Goal: Information Seeking & Learning: Learn about a topic

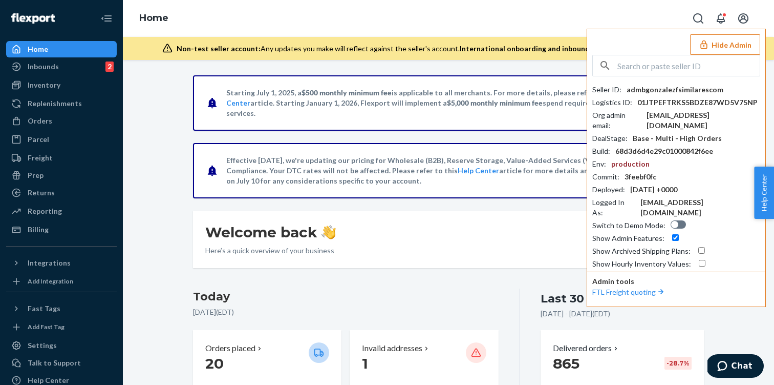
click at [659, 79] on div "Seller ID : admbgonzalezfsimilarescom Logistics ID : 01JTPEFTRKS5BDZE87WD5V75NP…" at bounding box center [676, 162] width 168 height 214
click at [641, 67] on input "text" at bounding box center [688, 65] width 142 height 20
paste input "kelechiujuujuumediacom"
type input "kelechiujuujuumediacom"
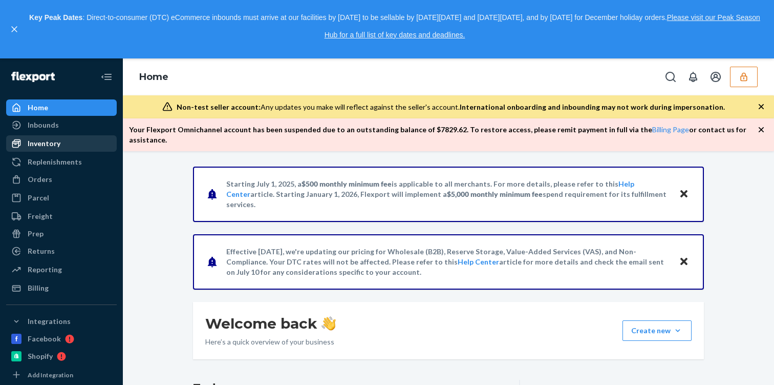
click at [62, 148] on div "Inventory" at bounding box center [61, 143] width 109 height 14
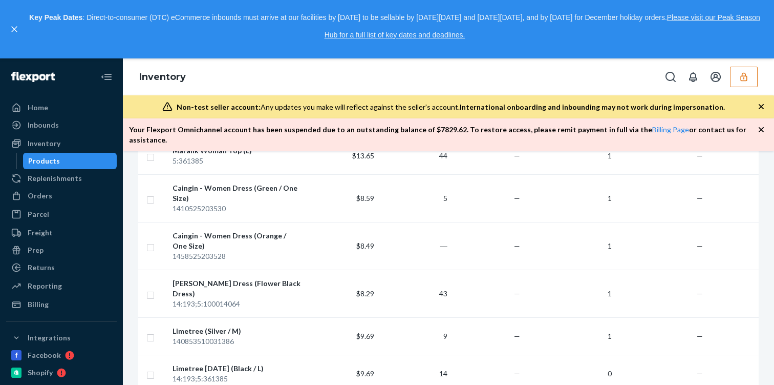
scroll to position [404, 0]
click at [300, 232] on div "Caingin - Women Dress (Orange / One Size)" at bounding box center [237, 242] width 129 height 20
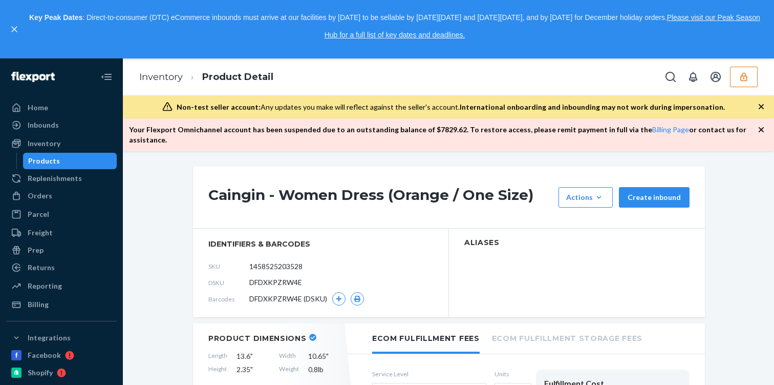
click at [326, 187] on h1 "Caingin - Women Dress (Orange / One Size)" at bounding box center [380, 197] width 345 height 20
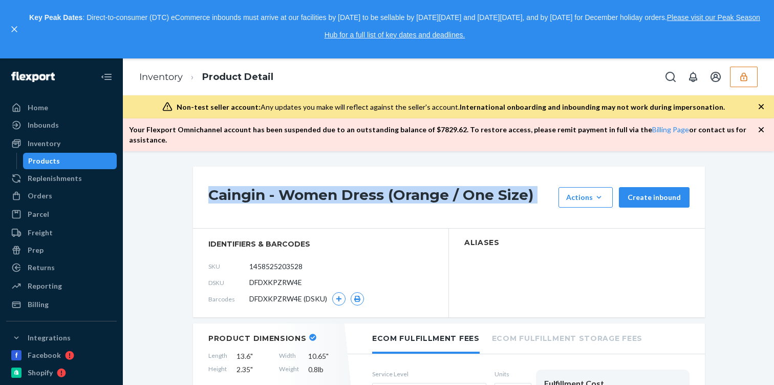
click at [326, 187] on h1 "Caingin - Women Dress (Orange / One Size)" at bounding box center [380, 197] width 345 height 20
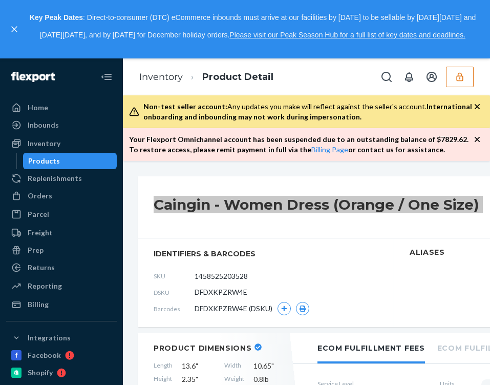
click at [267, 222] on div "Caingin - Women Dress (Orange / One Size) Actions Add components Hide Create in…" at bounding box center [394, 207] width 512 height 62
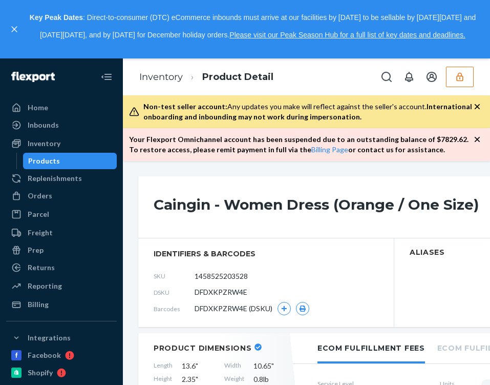
click at [262, 217] on h1 "Caingin - Women Dress (Orange / One Size)" at bounding box center [326, 207] width 345 height 20
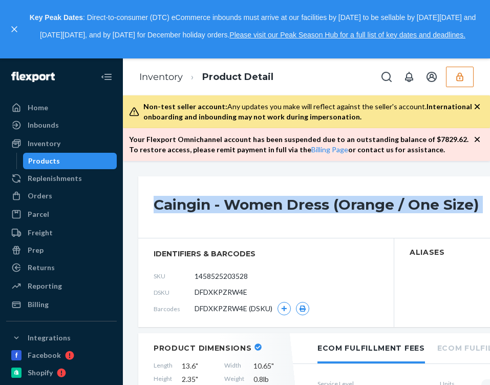
click at [262, 217] on h1 "Caingin - Women Dress (Orange / One Size)" at bounding box center [326, 207] width 345 height 20
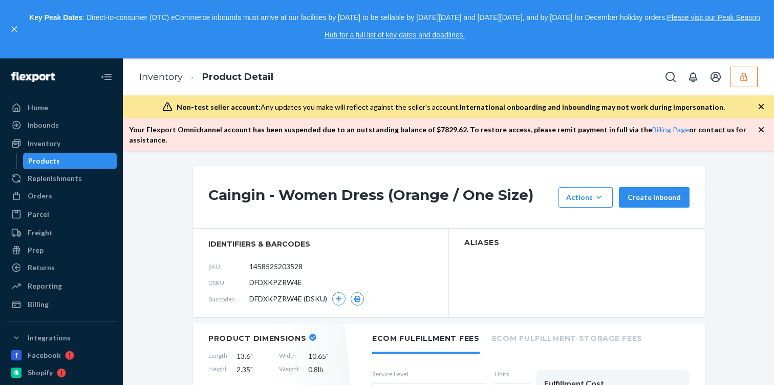
click at [265, 188] on h1 "Caingin - Women Dress (Orange / One Size)" at bounding box center [380, 197] width 345 height 20
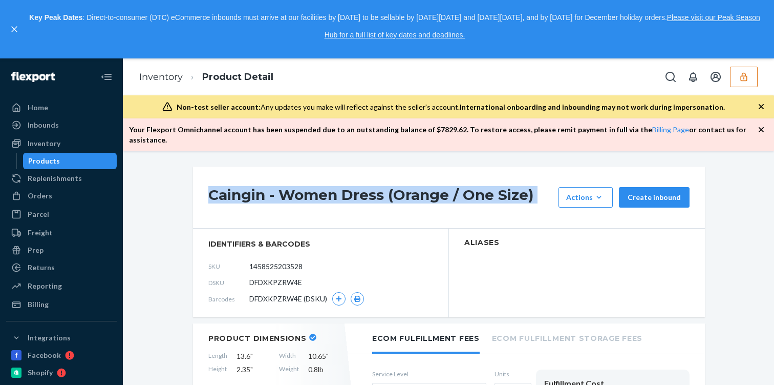
click at [265, 188] on h1 "Caingin - Women Dress (Orange / One Size)" at bounding box center [380, 197] width 345 height 20
copy div "Caingin - Women Dress (Orange / One Size)"
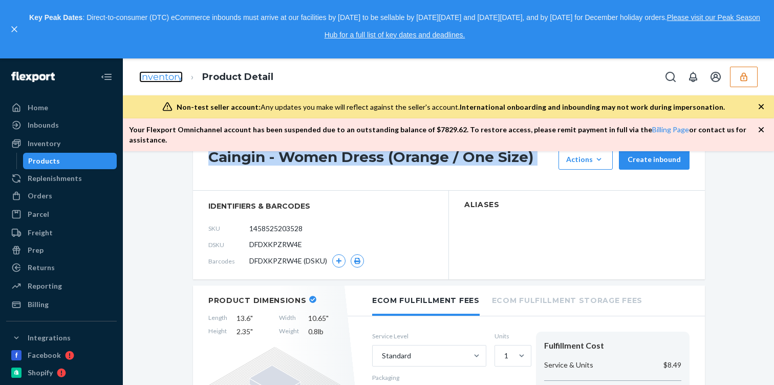
click at [160, 82] on link "Inventory" at bounding box center [161, 76] width 44 height 11
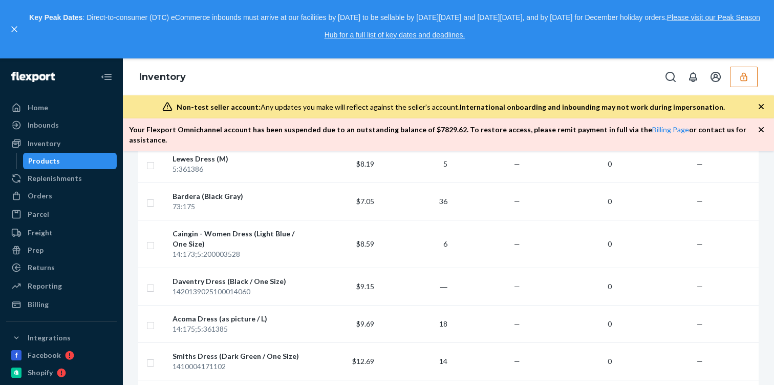
scroll to position [1012, 0]
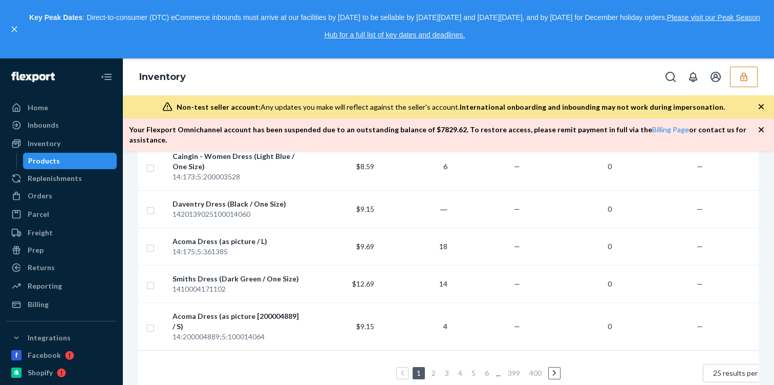
click at [460, 368] on link "4" at bounding box center [460, 372] width 8 height 9
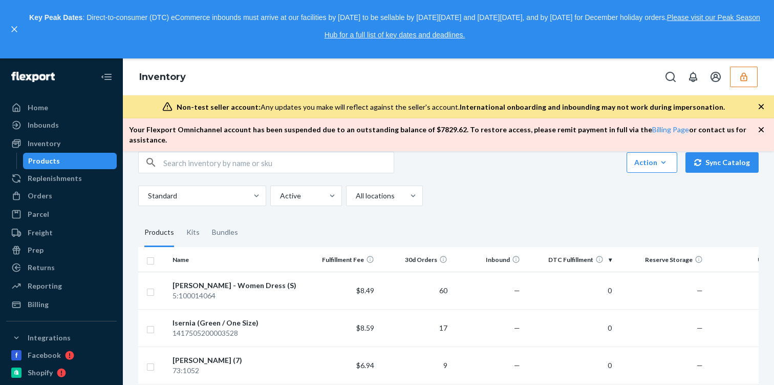
scroll to position [94, 0]
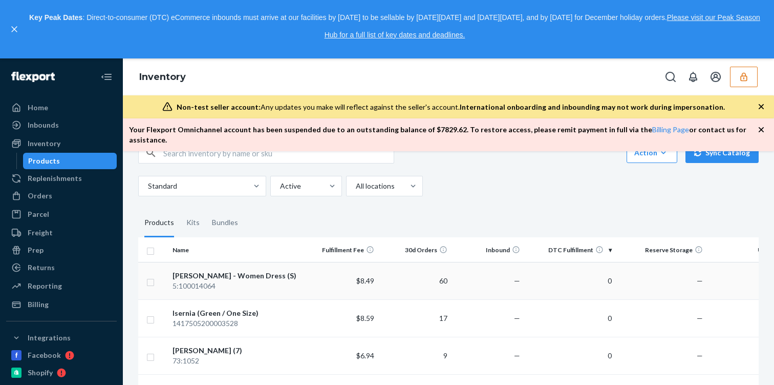
click at [265, 270] on div "[PERSON_NAME] - Women Dress (S)" at bounding box center [237, 275] width 129 height 10
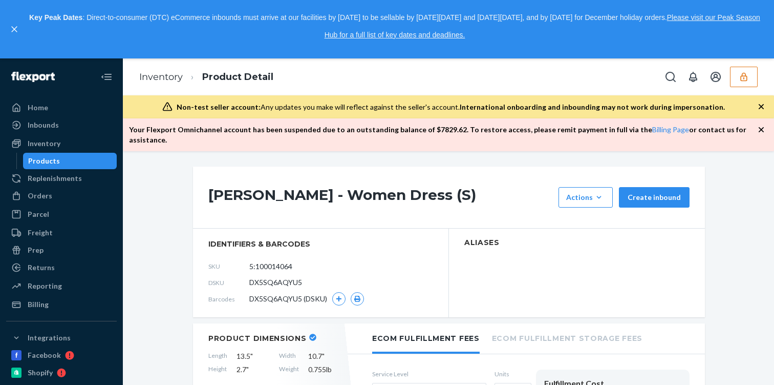
click at [251, 187] on h1 "[PERSON_NAME] - Women Dress (S)" at bounding box center [380, 197] width 345 height 20
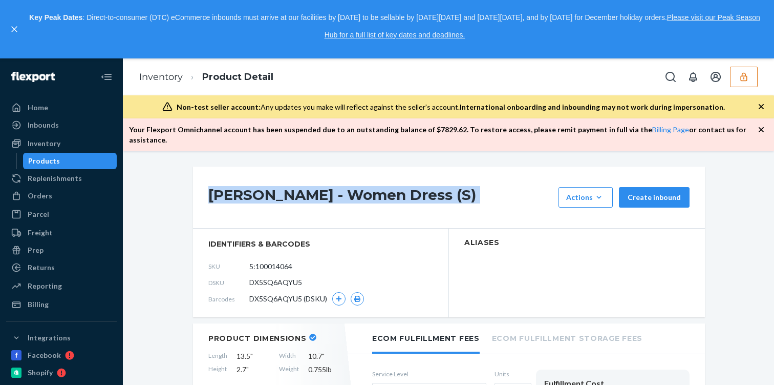
click at [251, 187] on h1 "[PERSON_NAME] - Women Dress (S)" at bounding box center [380, 197] width 345 height 20
copy div "[PERSON_NAME] - Women Dress (S)"
